Goal: Information Seeking & Learning: Learn about a topic

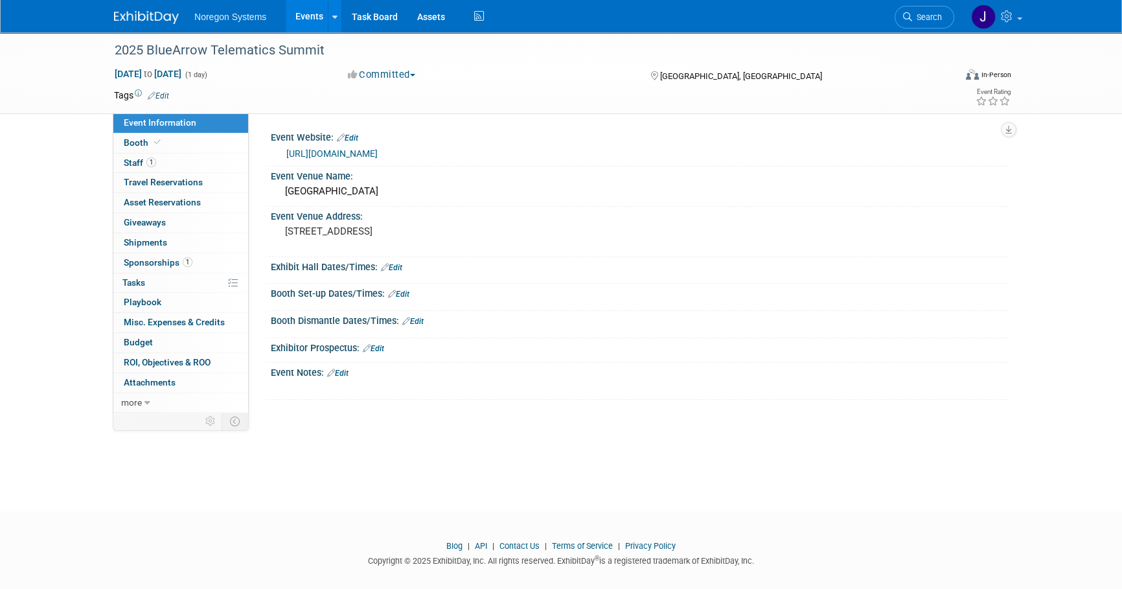
click at [157, 11] on img at bounding box center [146, 17] width 65 height 13
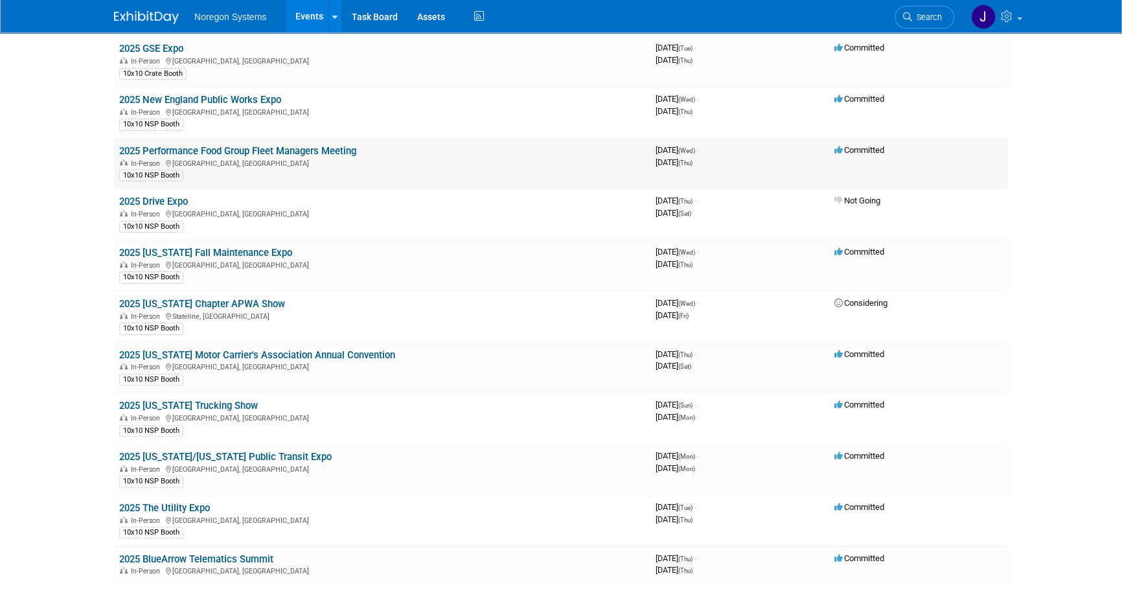
scroll to position [412, 0]
click at [210, 297] on link "2025 [US_STATE] Chapter APWA Show" at bounding box center [202, 303] width 166 height 12
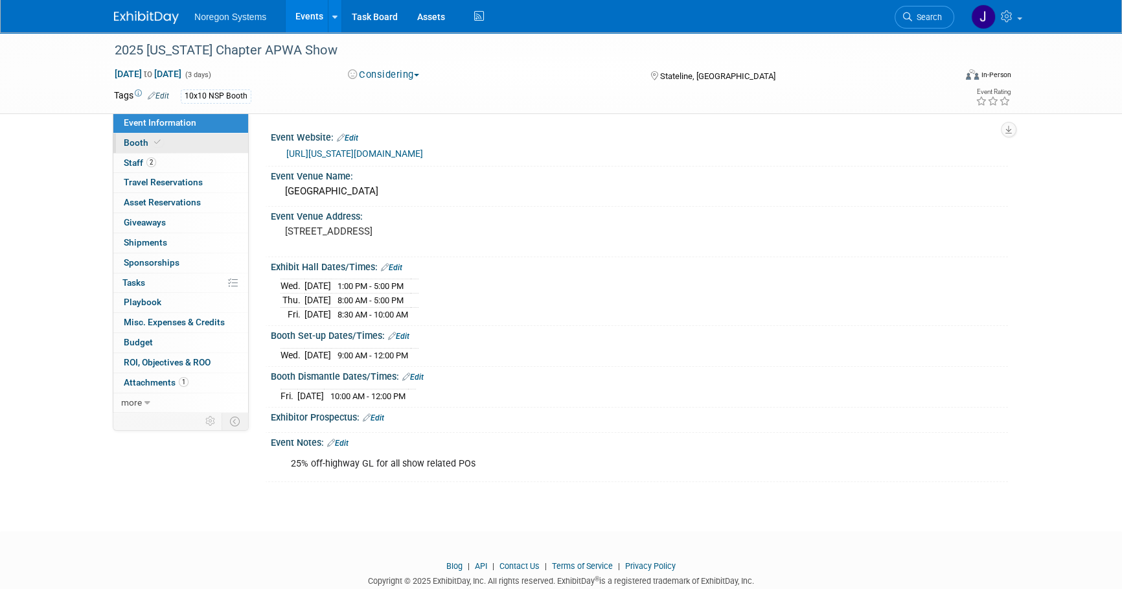
click at [197, 152] on link "Booth" at bounding box center [180, 142] width 135 height 19
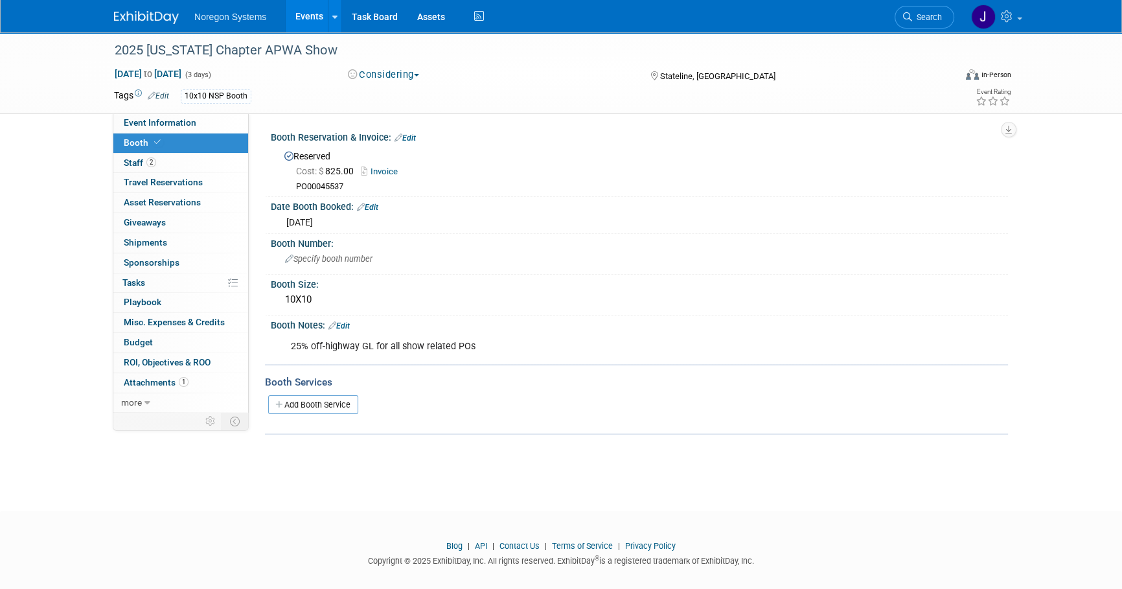
click at [395, 170] on link "Invoice" at bounding box center [382, 171] width 43 height 10
click at [407, 71] on button "Considering" at bounding box center [383, 75] width 81 height 14
click at [402, 116] on link "Considering" at bounding box center [395, 114] width 102 height 18
click at [398, 80] on button "Considering" at bounding box center [385, 75] width 85 height 14
drag, startPoint x: 409, startPoint y: 95, endPoint x: 453, endPoint y: 104, distance: 44.8
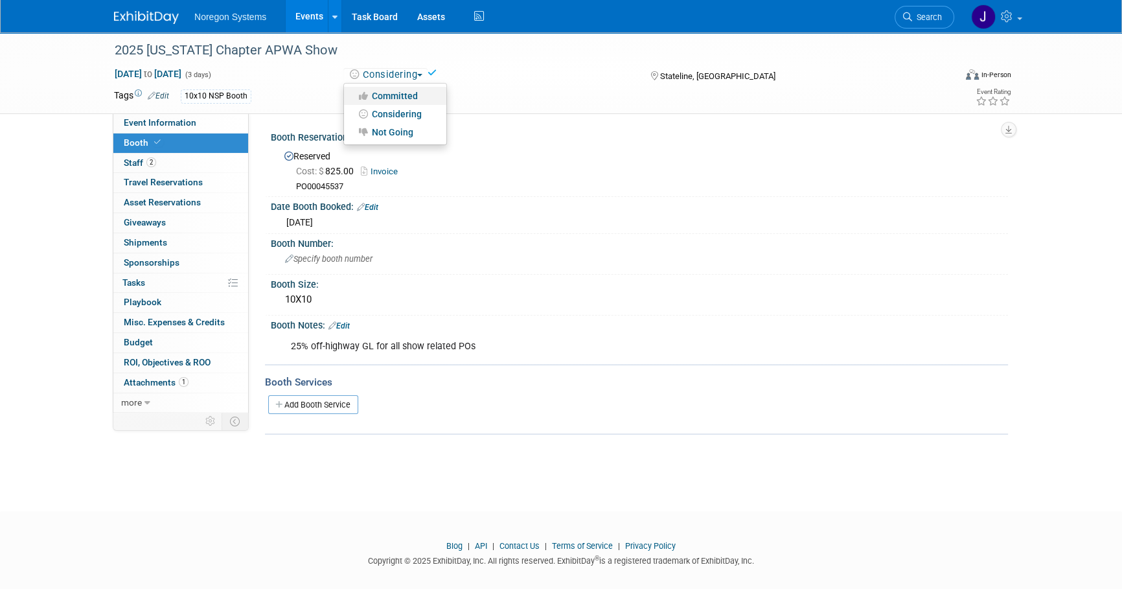
click at [410, 95] on link "Committed" at bounding box center [395, 96] width 102 height 18
click at [179, 165] on link "2 Staff 2" at bounding box center [180, 162] width 135 height 19
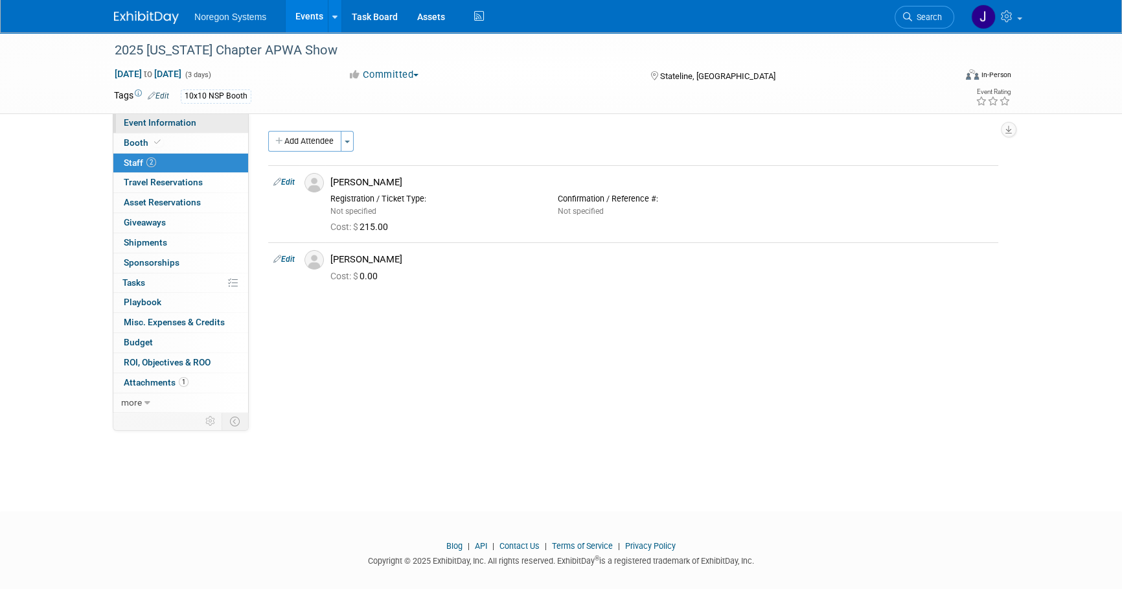
click at [190, 122] on span "Event Information" at bounding box center [160, 122] width 73 height 10
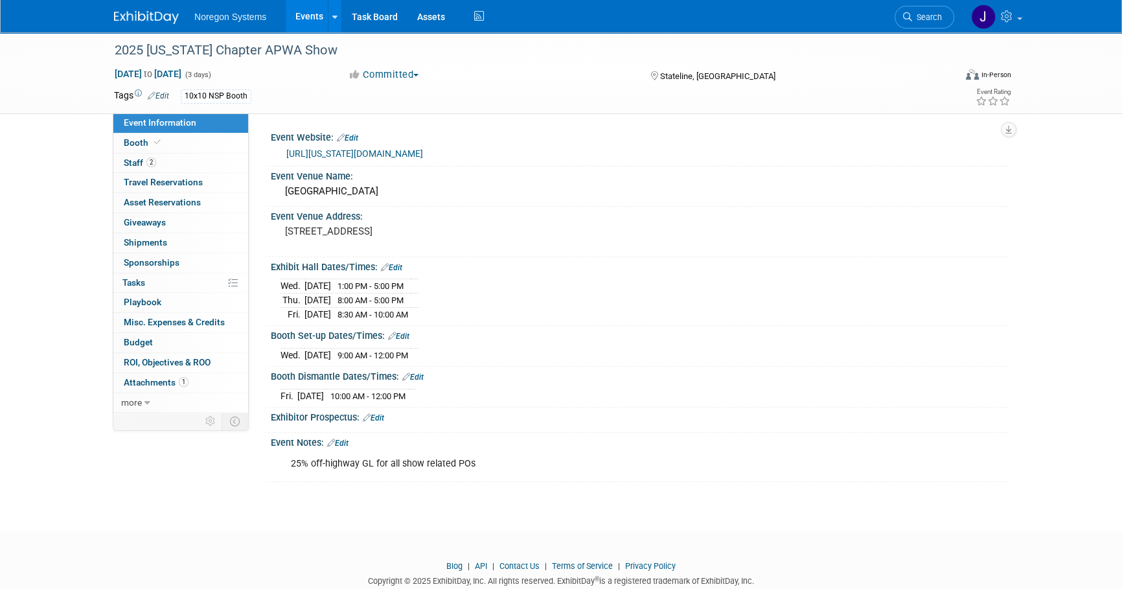
click at [138, 12] on img at bounding box center [146, 17] width 65 height 13
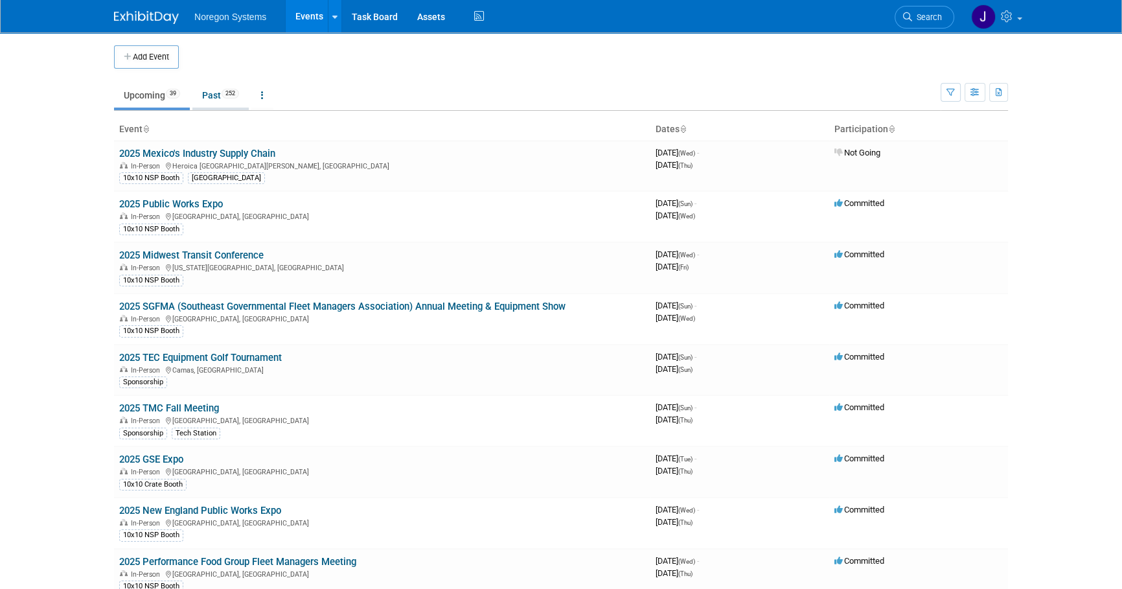
click at [225, 92] on span "252" at bounding box center [229, 94] width 17 height 10
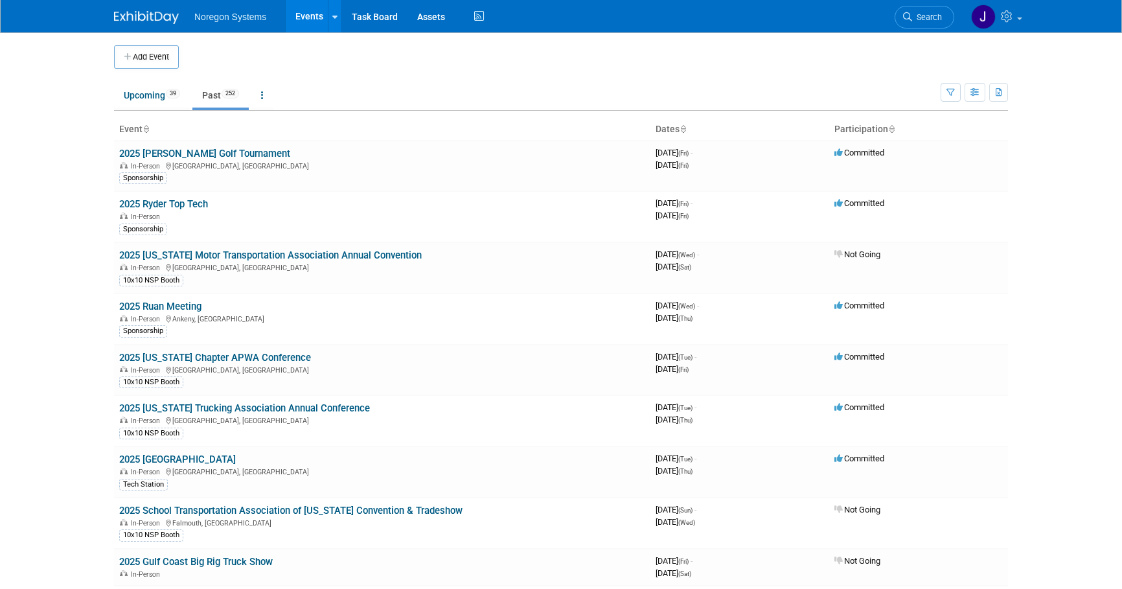
click at [138, 96] on link "Upcoming 39" at bounding box center [152, 95] width 76 height 25
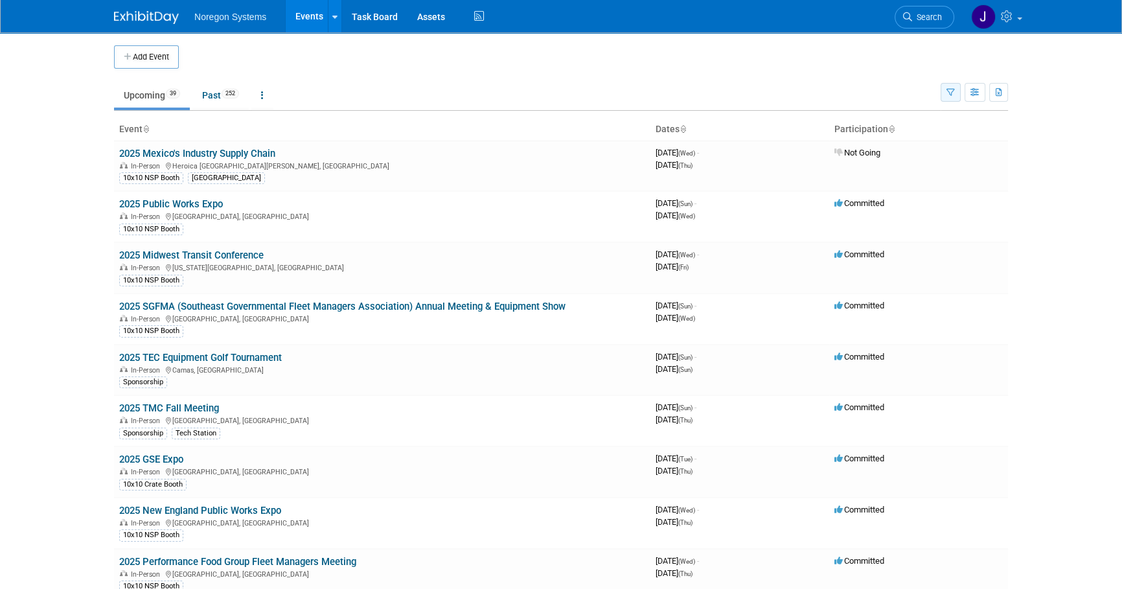
click at [948, 89] on icon "button" at bounding box center [950, 93] width 8 height 8
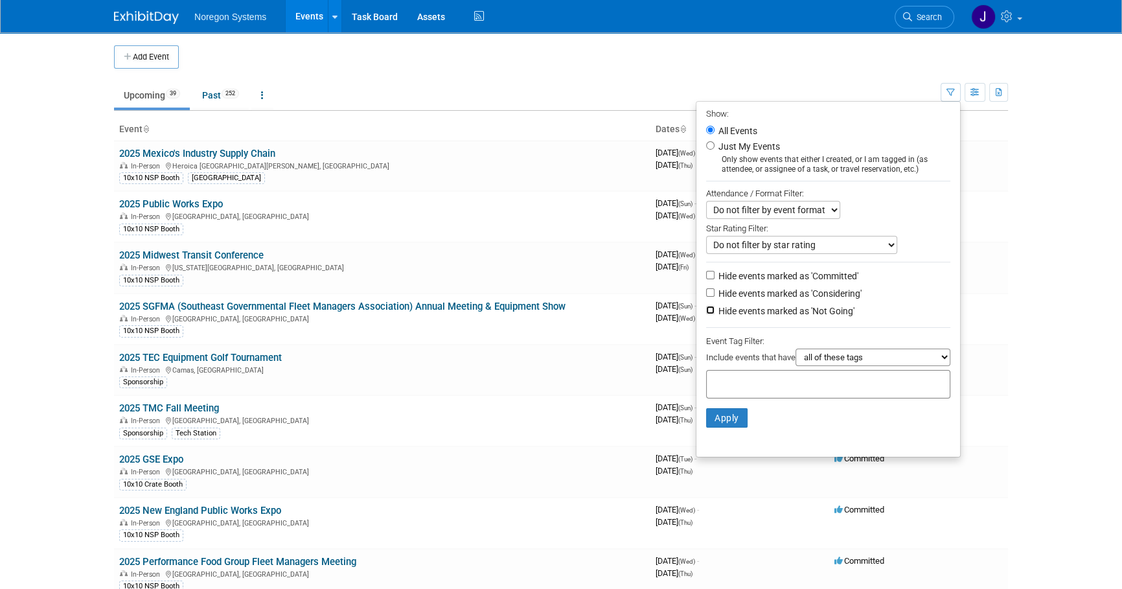
click at [706, 308] on input "Hide events marked as 'Not Going'" at bounding box center [710, 310] width 8 height 8
checkbox input "true"
click at [724, 416] on button "Apply" at bounding box center [726, 417] width 41 height 19
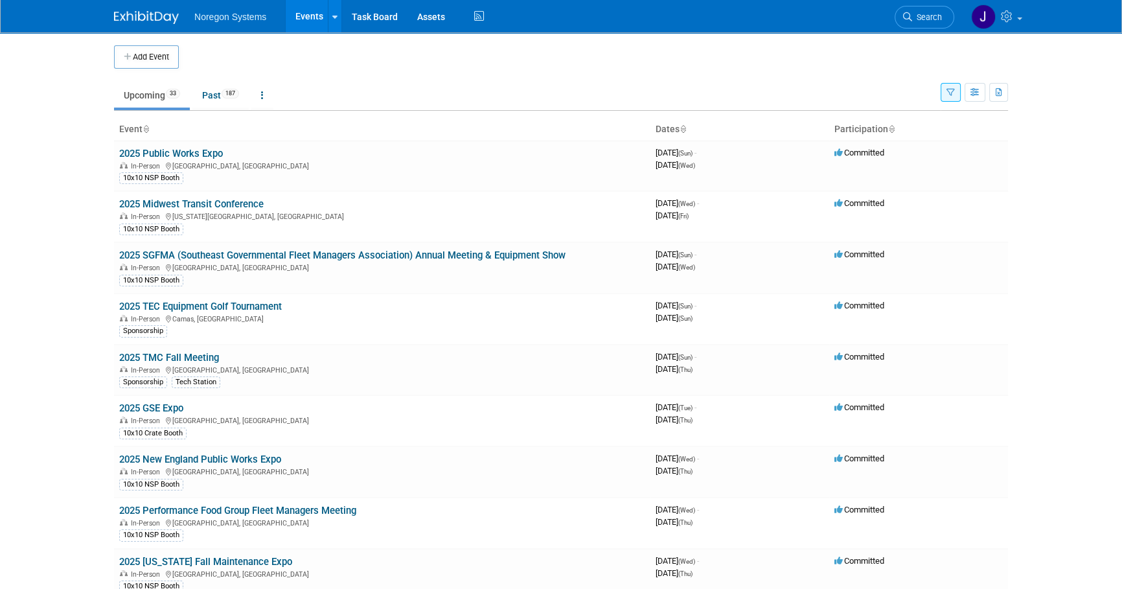
click at [52, 290] on body "Noregon Systems Events Add Event Bulk Upload Events Shareable Event Boards Rece…" at bounding box center [561, 294] width 1122 height 589
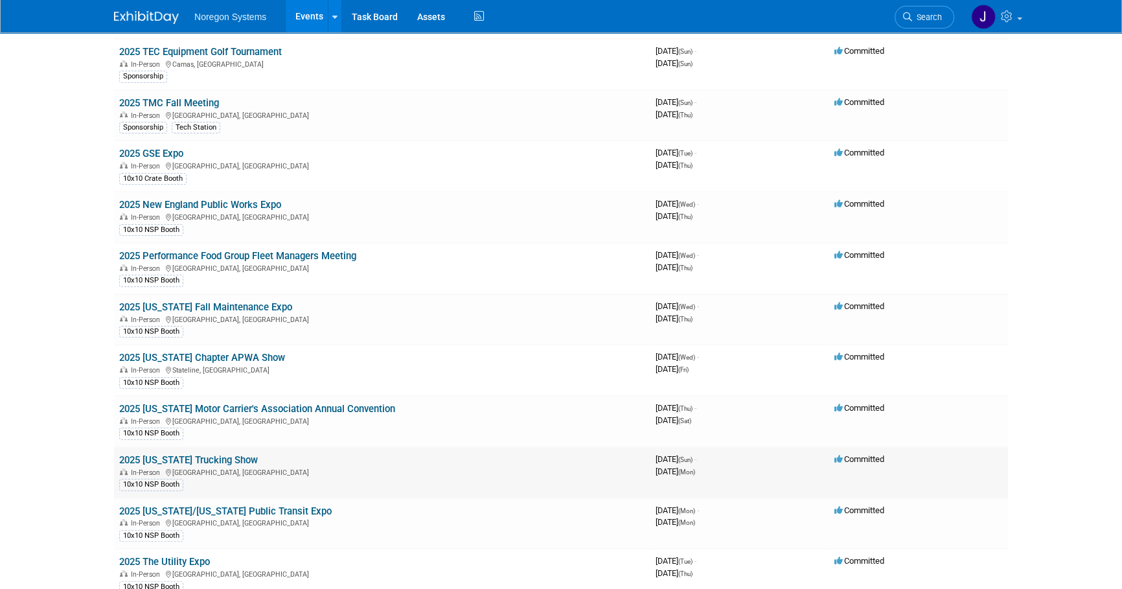
scroll to position [294, 0]
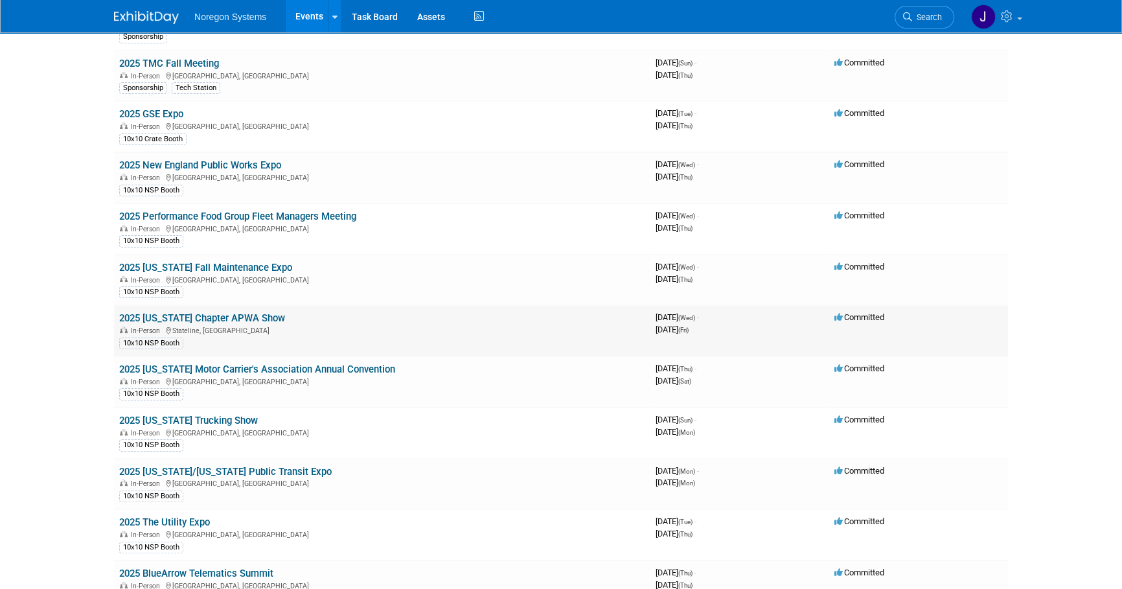
click at [183, 316] on link "2025 [US_STATE] Chapter APWA Show" at bounding box center [202, 318] width 166 height 12
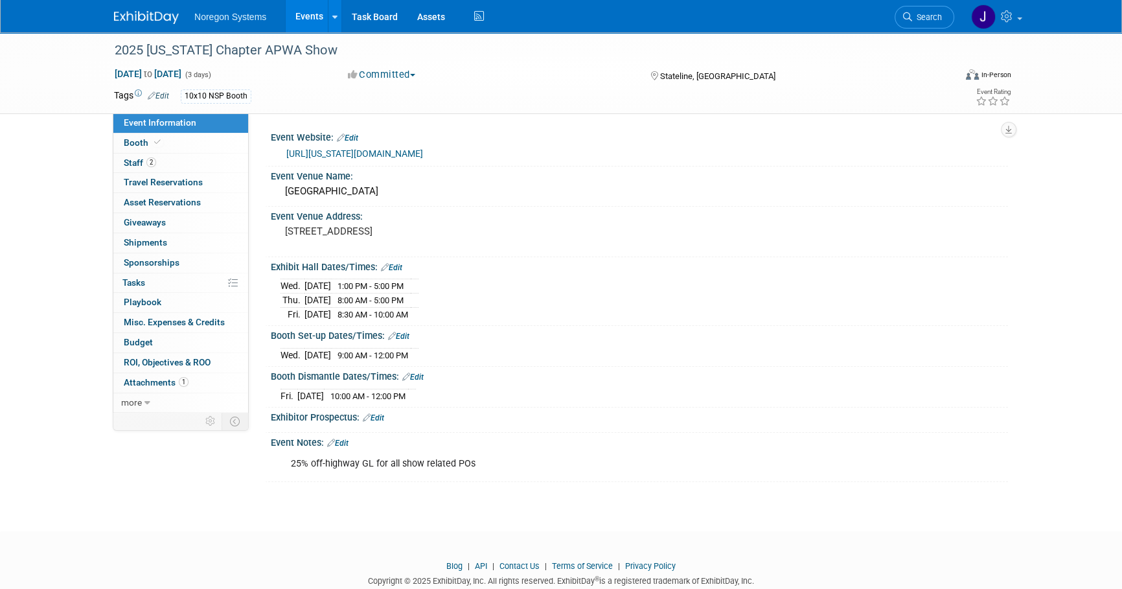
click at [159, 18] on img at bounding box center [146, 17] width 65 height 13
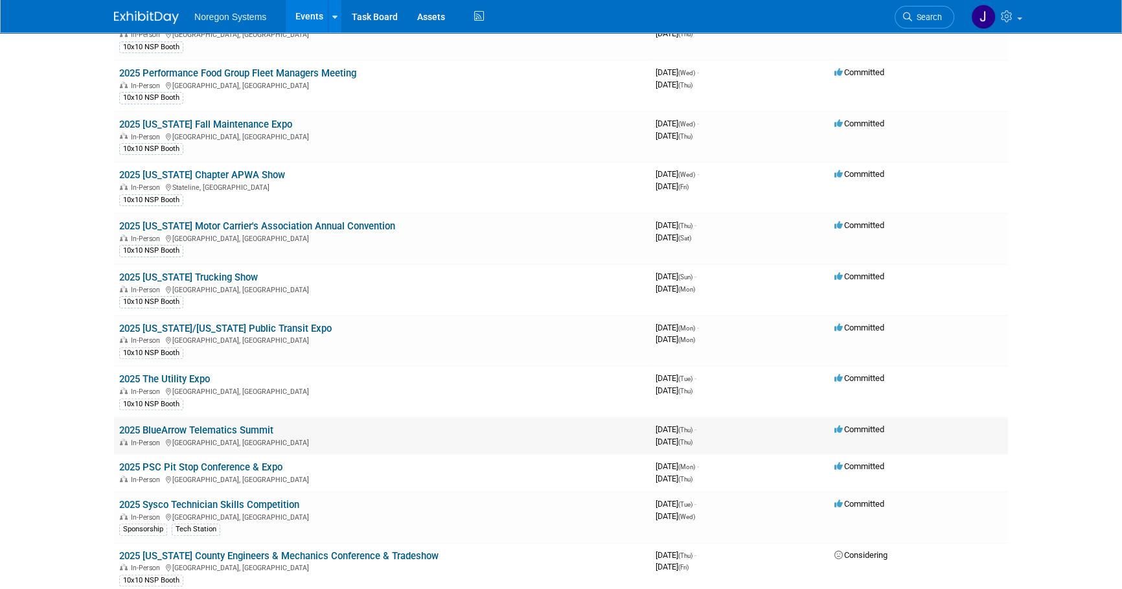
scroll to position [412, 0]
